Goal: Check status: Check status

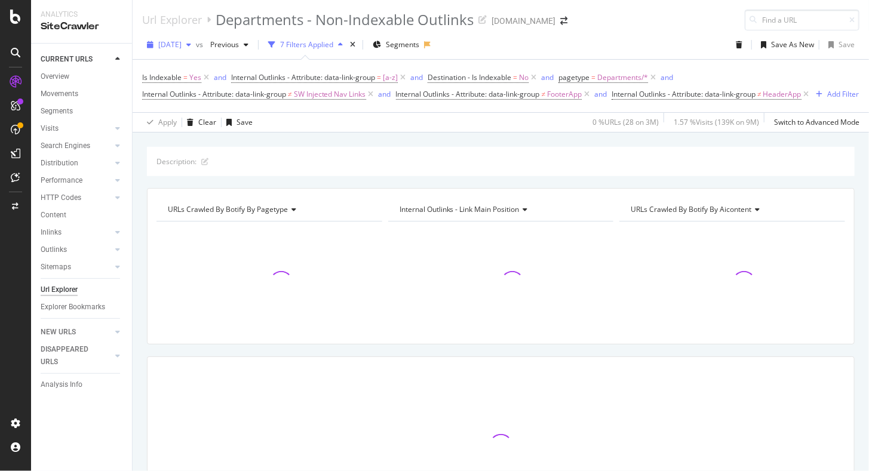
click at [182, 48] on span "[DATE]" at bounding box center [169, 44] width 23 height 10
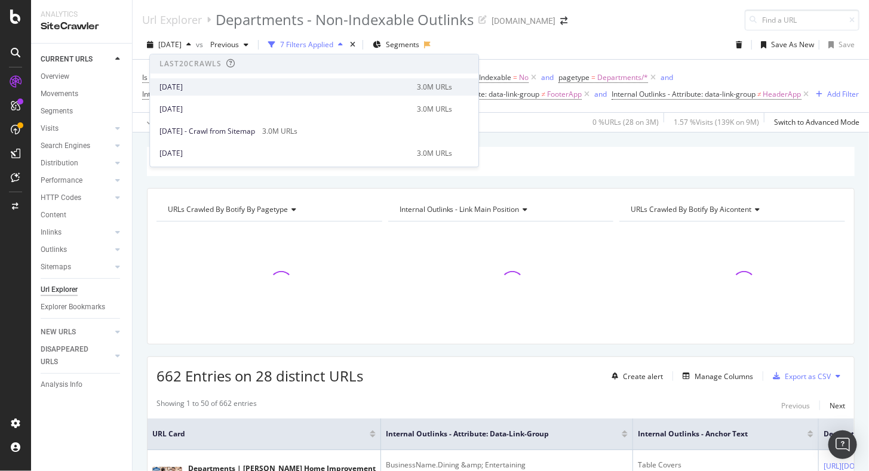
click at [203, 87] on div "[DATE]" at bounding box center [284, 87] width 250 height 11
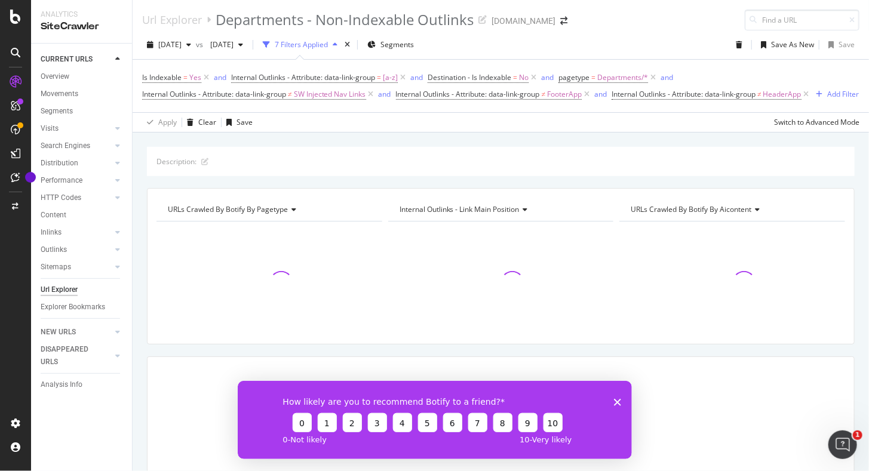
click at [614, 403] on icon "Close survey" at bounding box center [616, 401] width 7 height 7
